Goal: Task Accomplishment & Management: Use online tool/utility

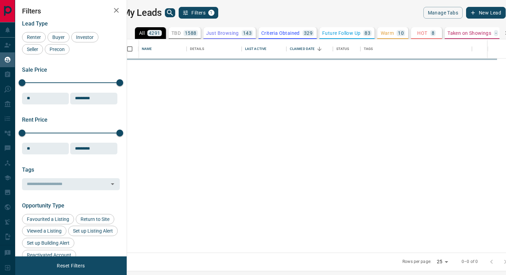
scroll to position [213, 376]
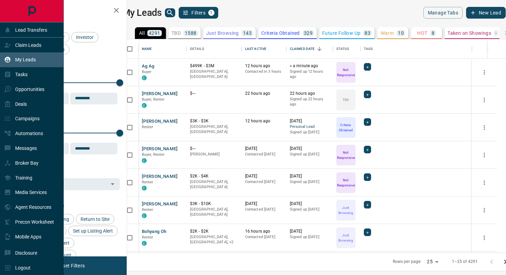
click at [29, 57] on p "My Leads" at bounding box center [25, 60] width 21 height 6
click at [30, 44] on p "Claim Leads" at bounding box center [28, 45] width 26 height 6
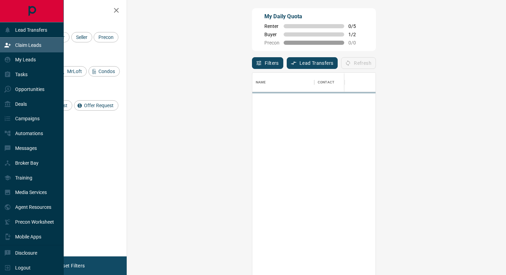
scroll to position [209, 364]
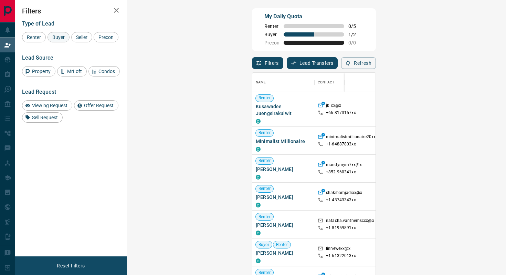
click at [65, 34] on span "Buyer" at bounding box center [58, 37] width 17 height 6
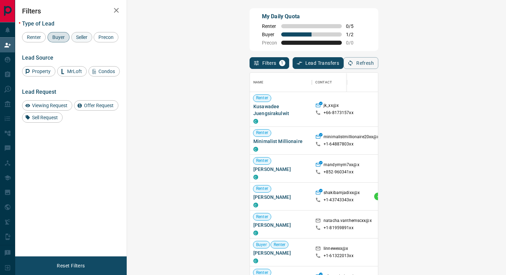
click at [87, 38] on span "Seller" at bounding box center [82, 37] width 16 height 6
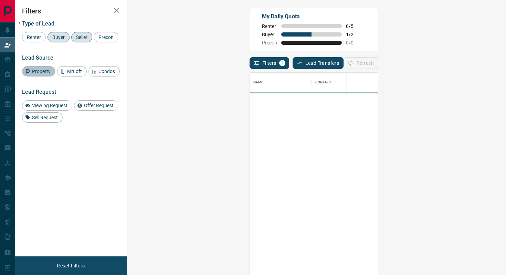
click at [43, 74] on span "Property" at bounding box center [41, 72] width 23 height 6
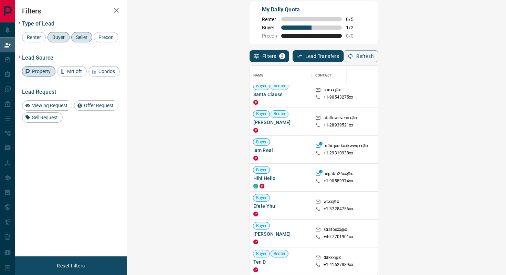
scroll to position [285, 0]
